Goal: Task Accomplishment & Management: Manage account settings

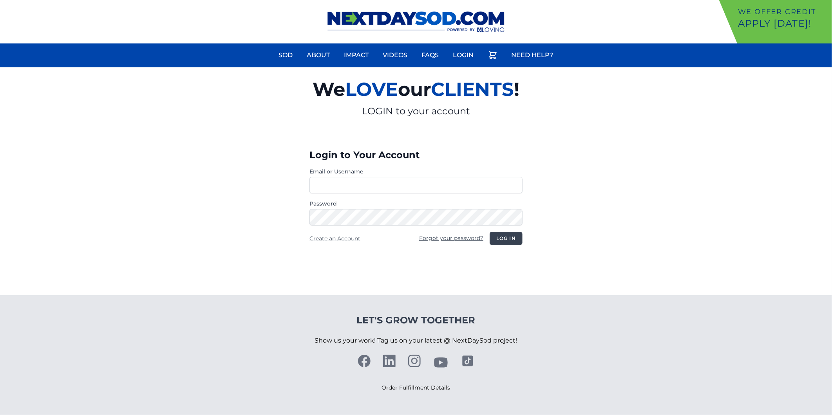
type input "**********"
click at [508, 241] on button "Log in" at bounding box center [506, 238] width 33 height 13
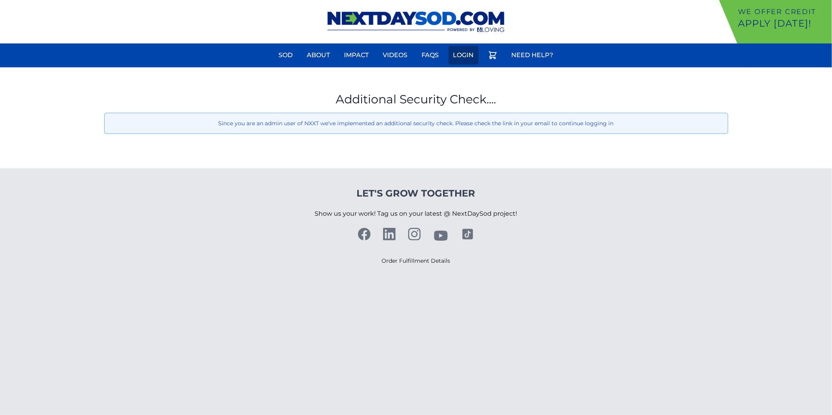
click at [458, 55] on link "Login" at bounding box center [463, 55] width 30 height 19
